Goal: Check status: Check status

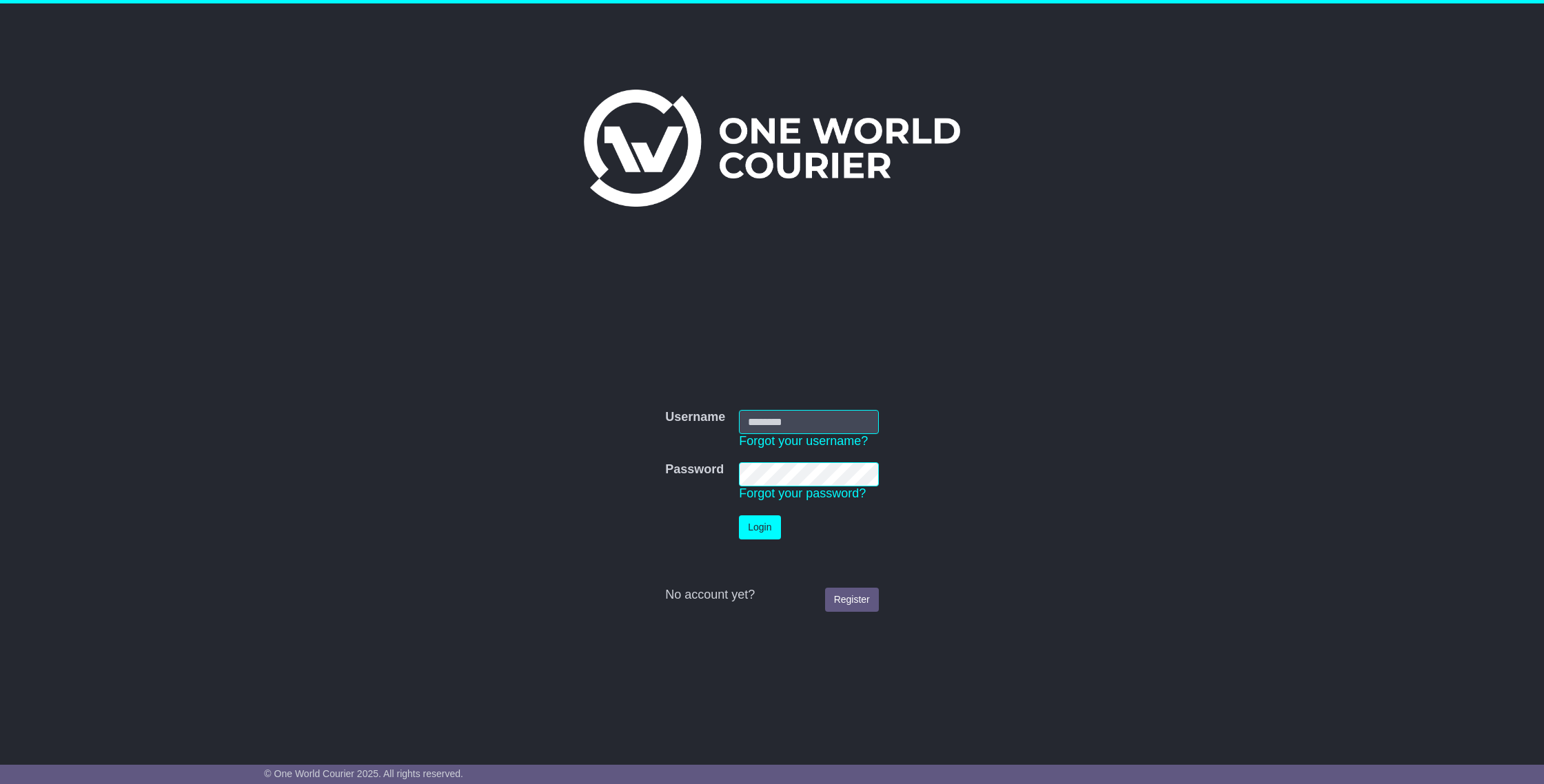
type input "**********"
click at [755, 522] on button "Login" at bounding box center [760, 527] width 42 height 24
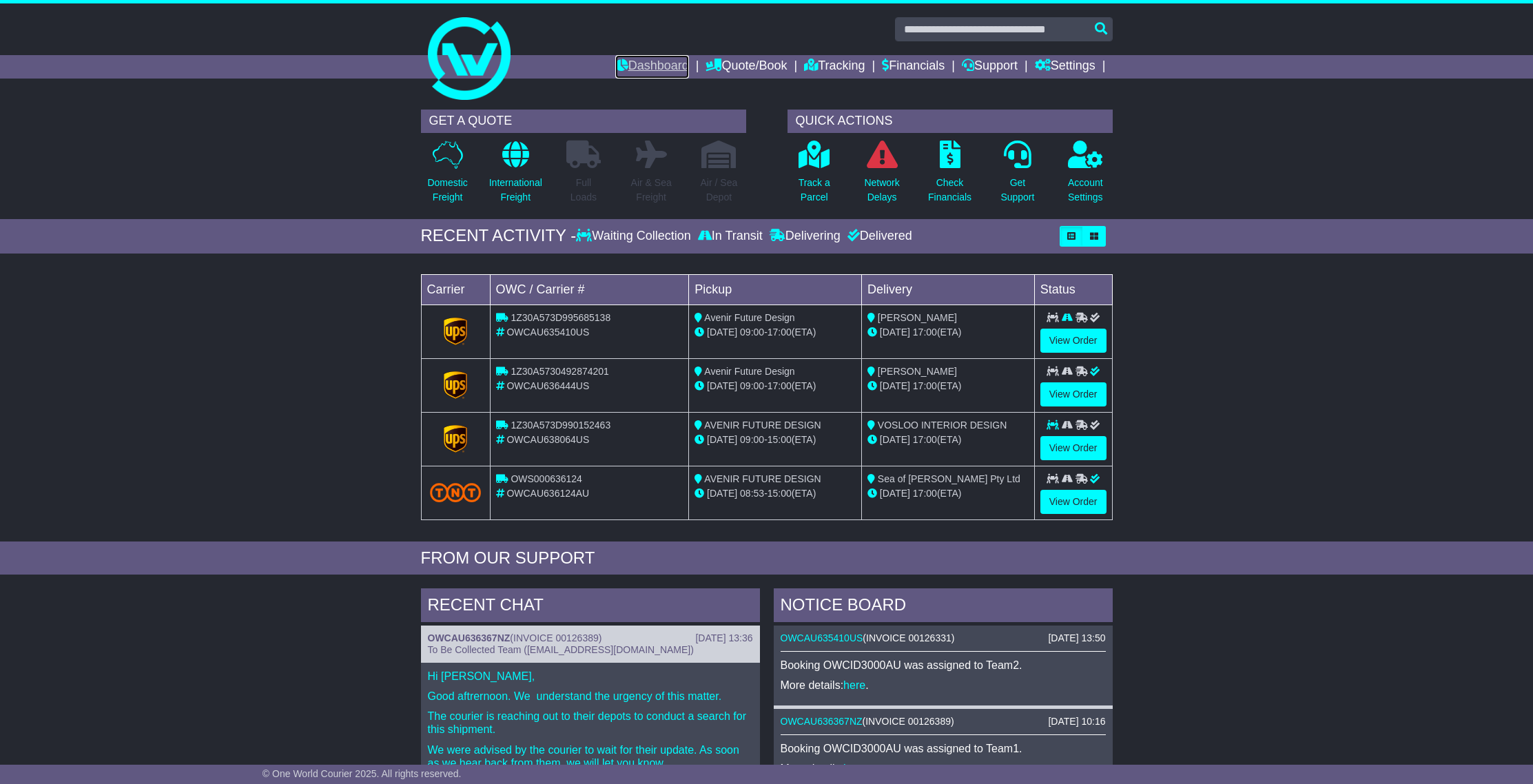
click at [654, 73] on link "Dashboard" at bounding box center [652, 67] width 74 height 24
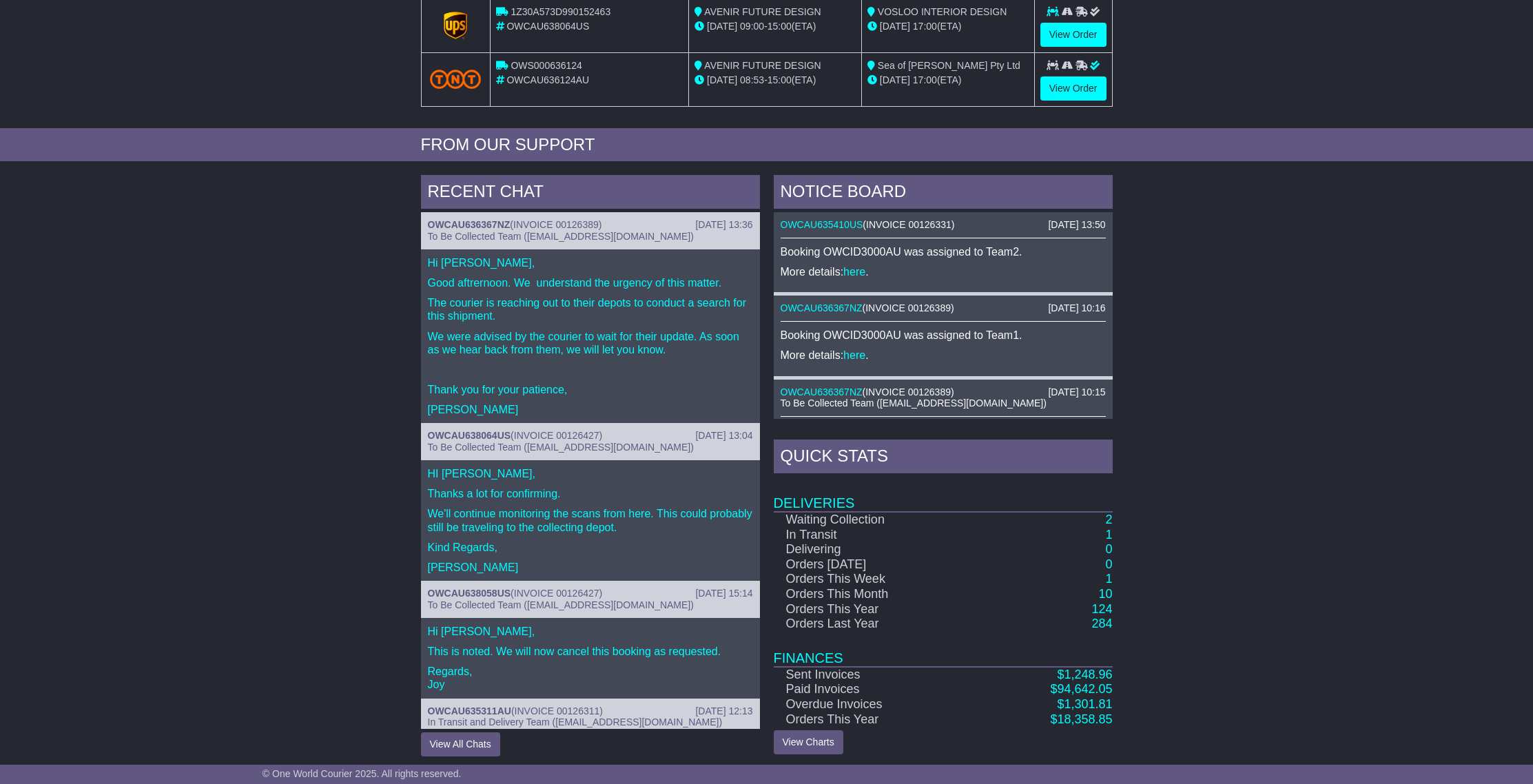
scroll to position [416, 0]
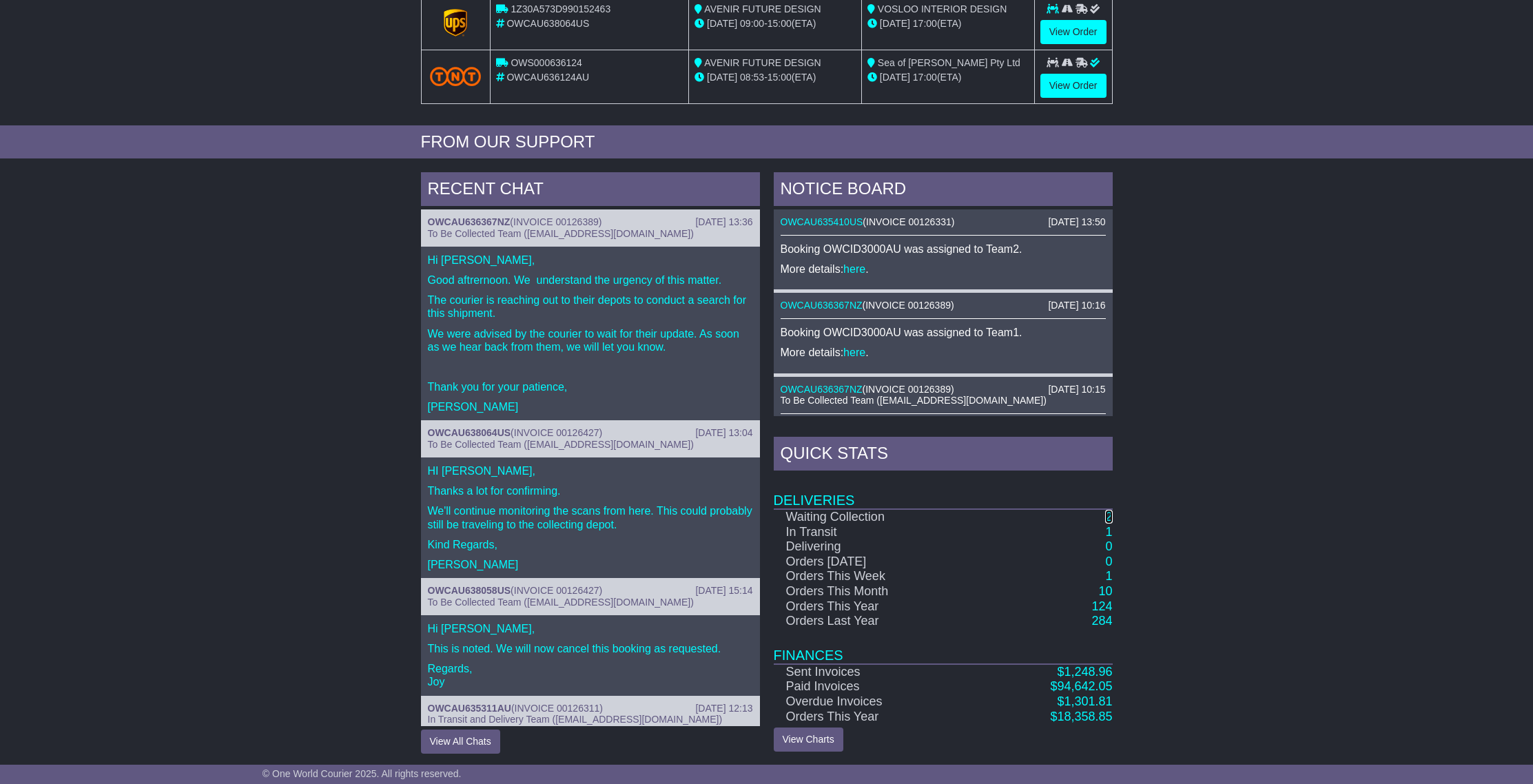
click at [1110, 520] on link "2" at bounding box center [1109, 517] width 7 height 14
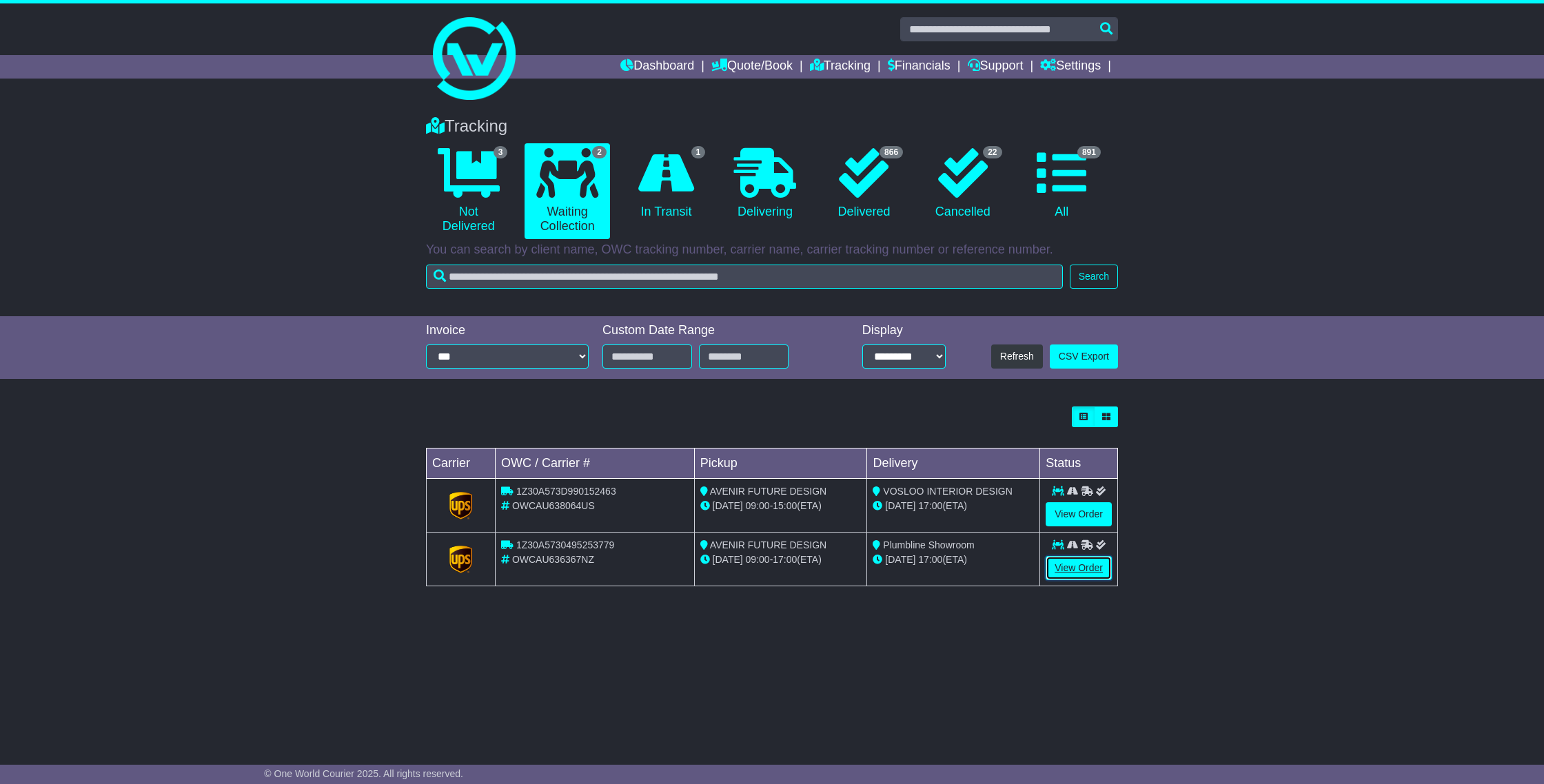
click at [1097, 570] on link "View Order" at bounding box center [1079, 568] width 66 height 24
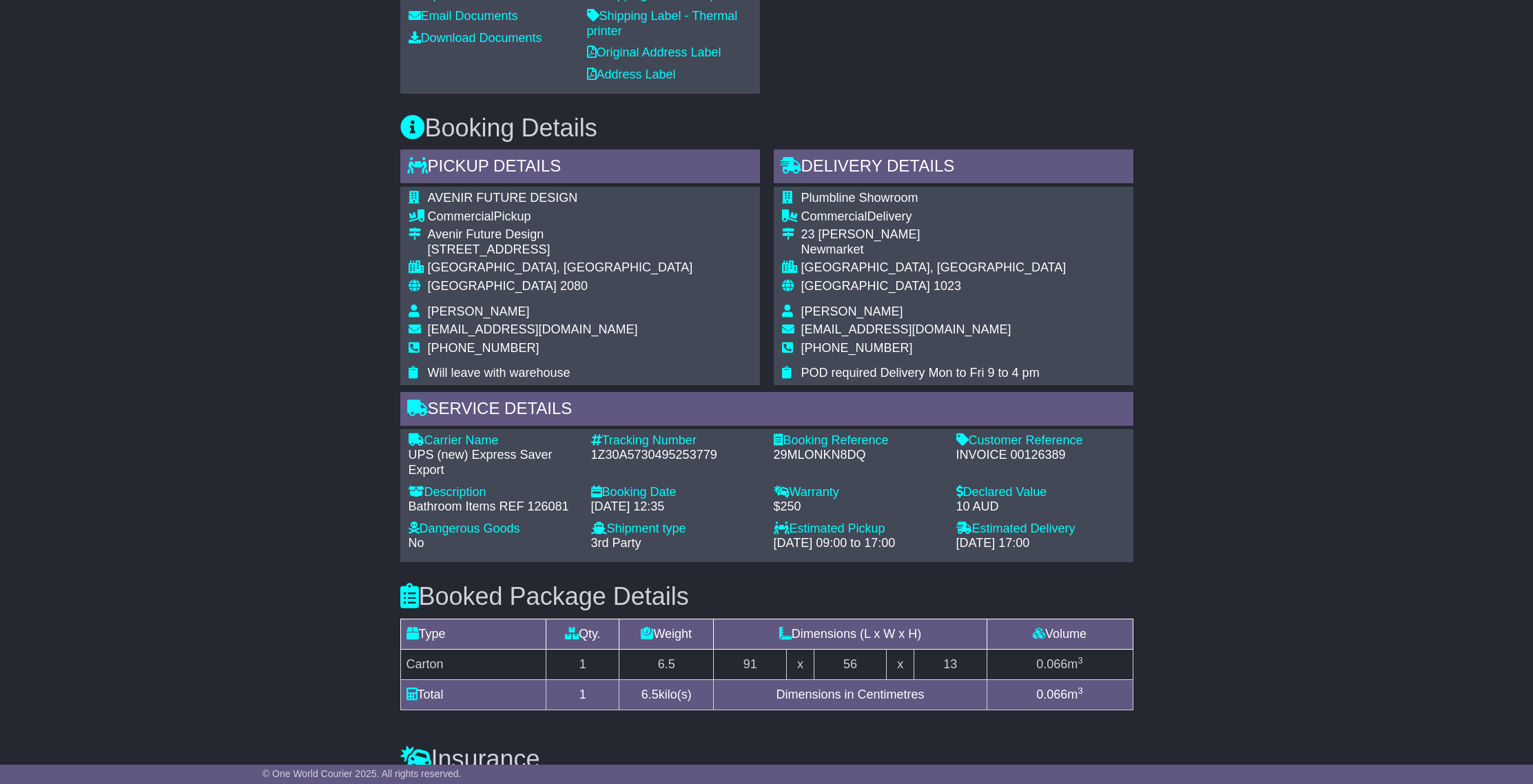
scroll to position [862, 0]
